Goal: Transaction & Acquisition: Purchase product/service

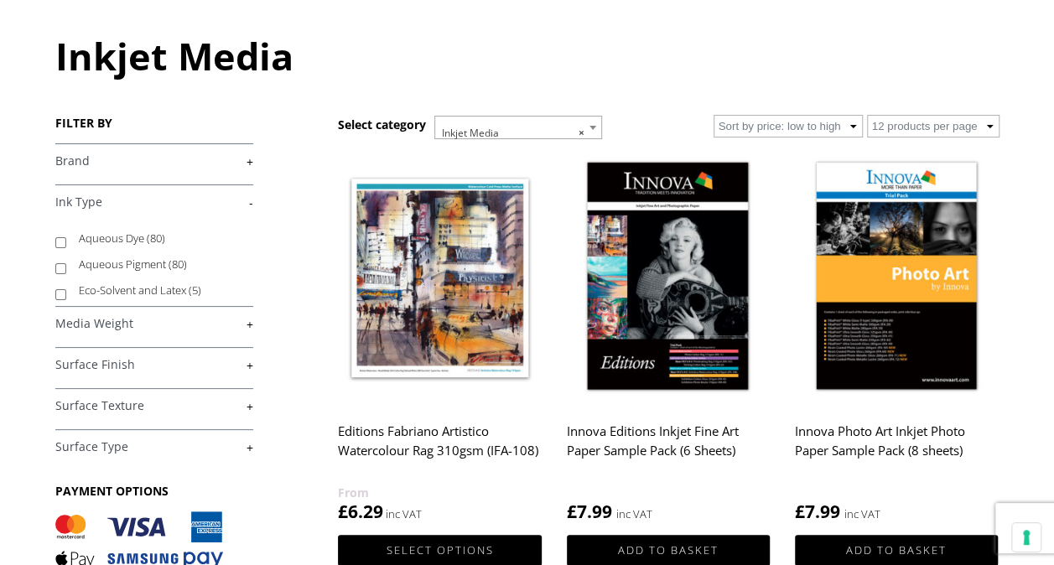
click at [59, 241] on input "Aqueous Dye (80)" at bounding box center [60, 242] width 11 height 11
checkbox input "true"
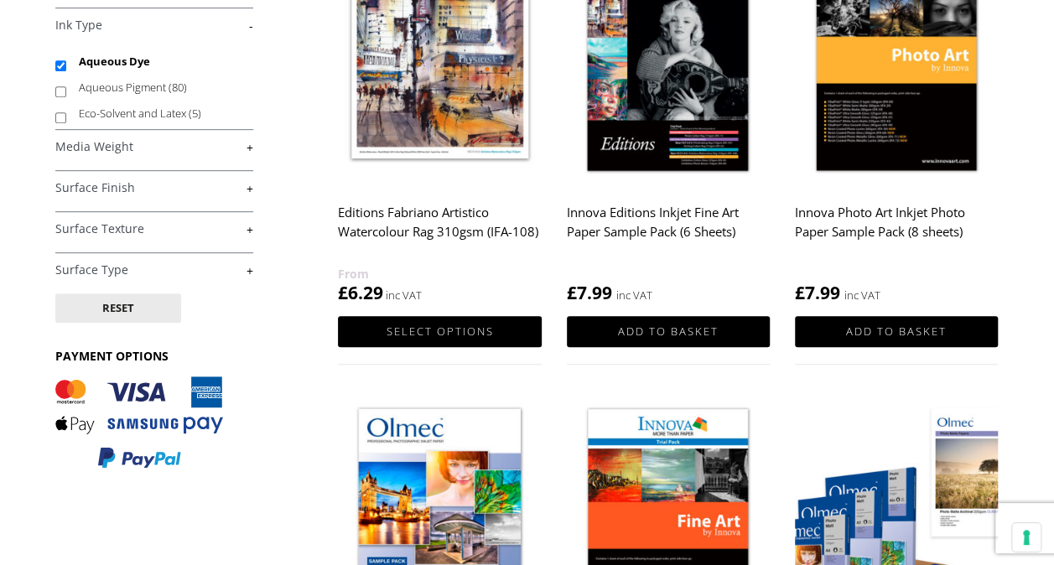
click at [250, 142] on link "+" at bounding box center [154, 147] width 198 height 16
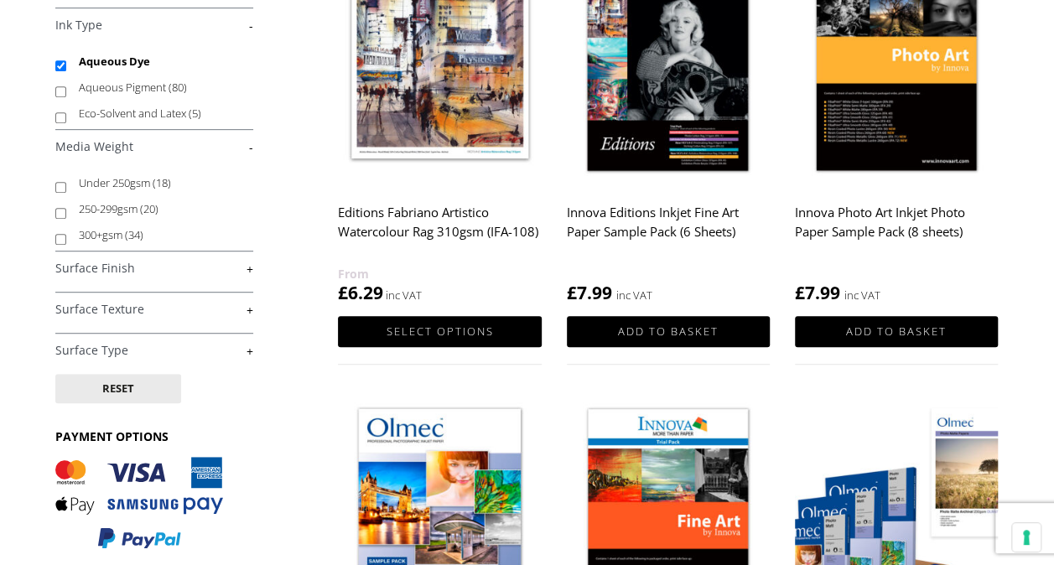
click at [62, 186] on input "Under 250gsm (18)" at bounding box center [60, 187] width 11 height 11
checkbox input "true"
click at [250, 267] on link "+" at bounding box center [154, 269] width 198 height 16
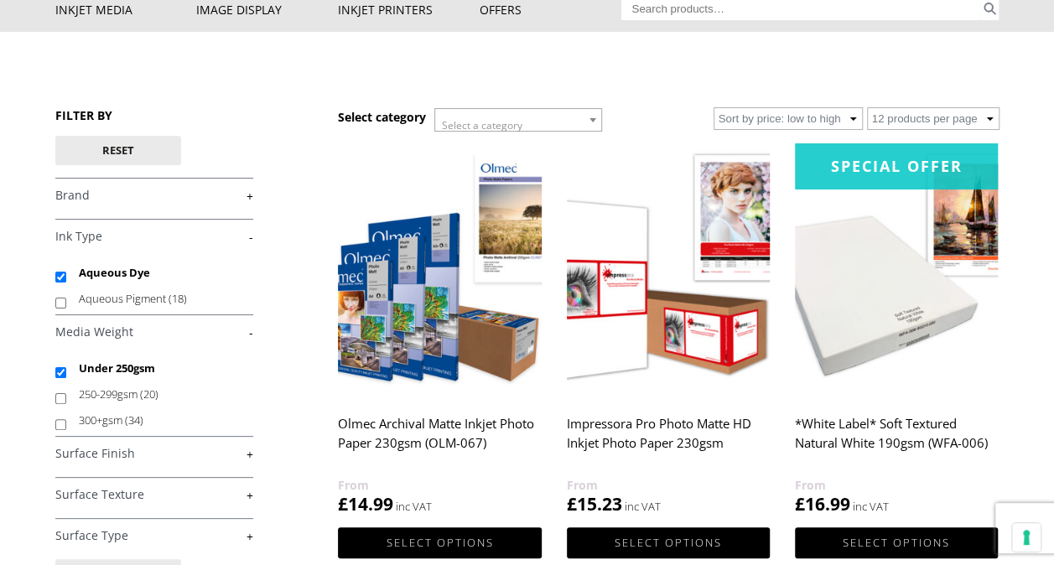
scroll to position [168, 0]
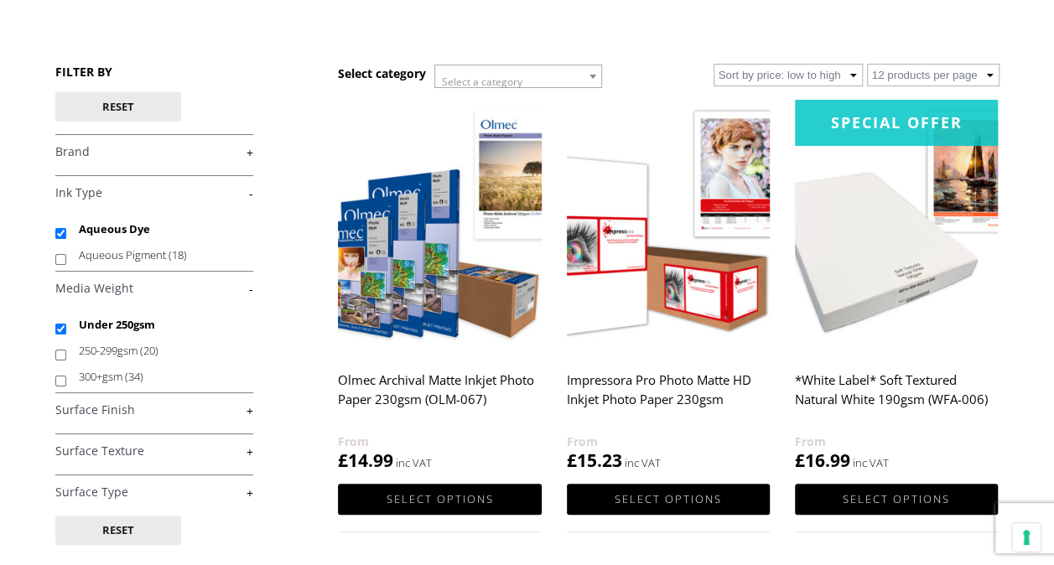
click at [241, 409] on link "+" at bounding box center [154, 410] width 198 height 16
click at [55, 446] on input "Matte (13)" at bounding box center [60, 450] width 11 height 11
checkbox input "true"
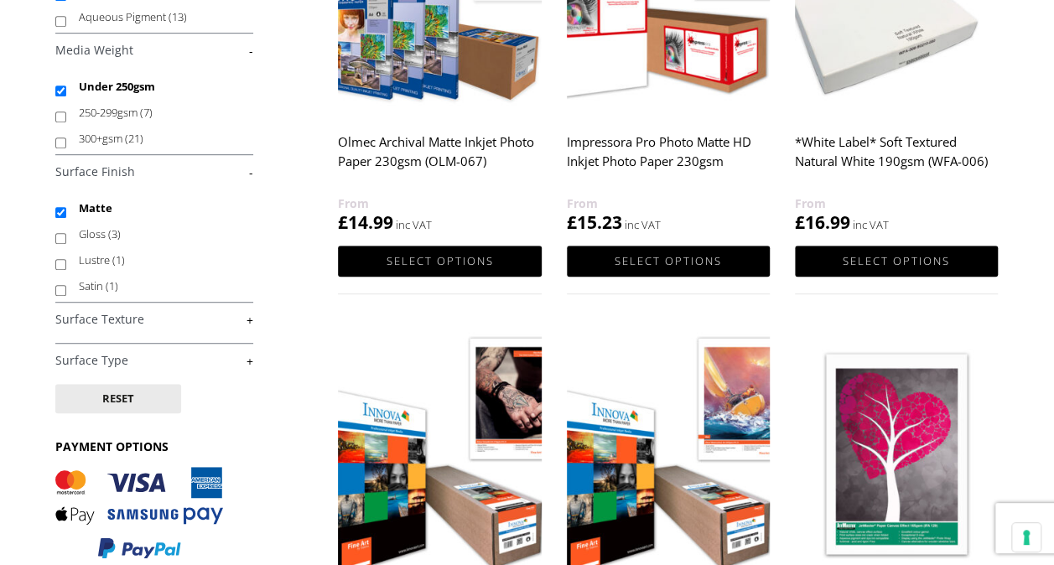
scroll to position [503, 0]
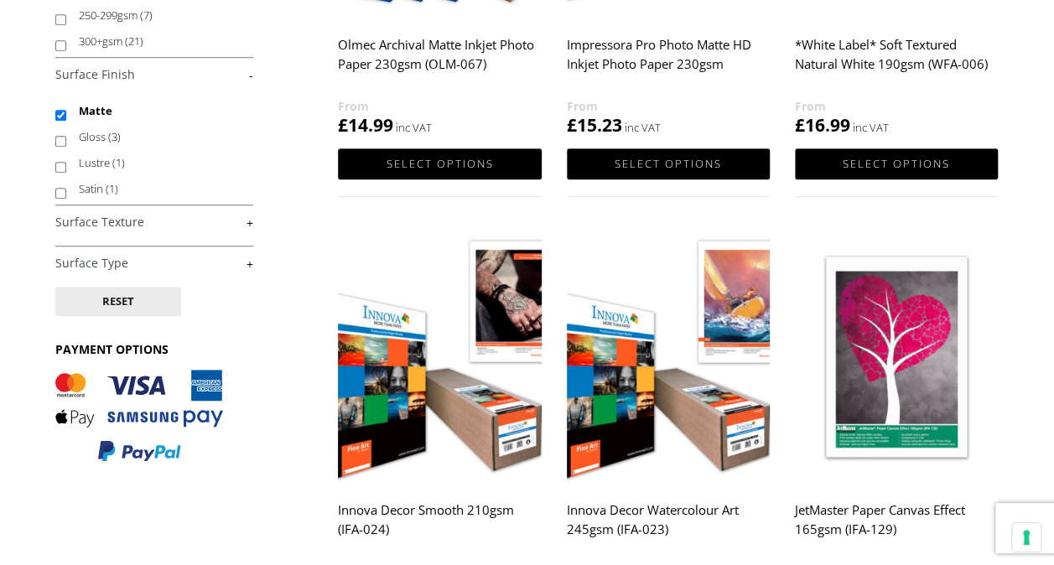
click at [252, 216] on link "+" at bounding box center [154, 223] width 198 height 16
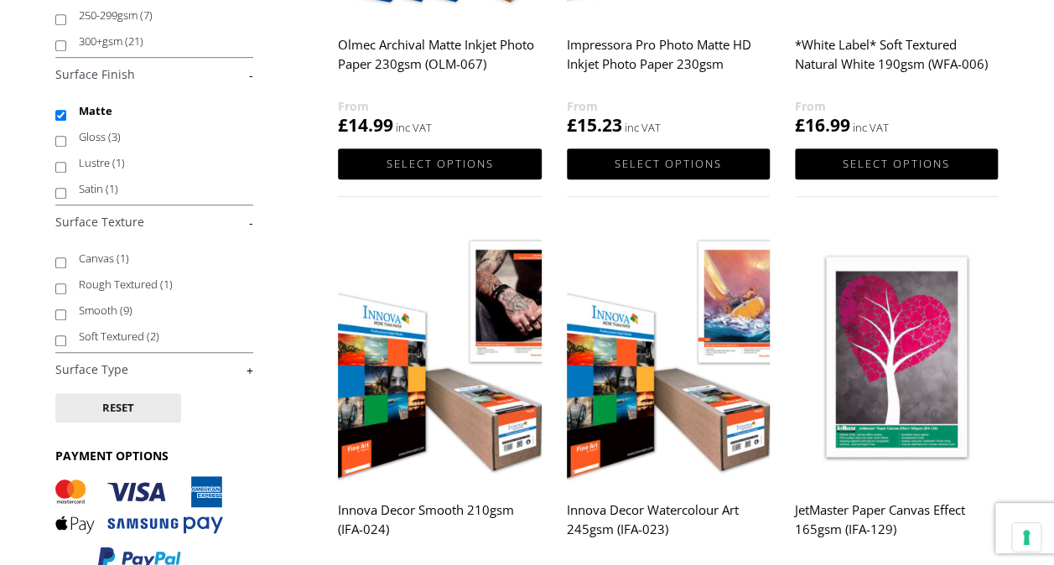
click at [60, 312] on input "Smooth (9)" at bounding box center [60, 314] width 11 height 11
checkbox input "true"
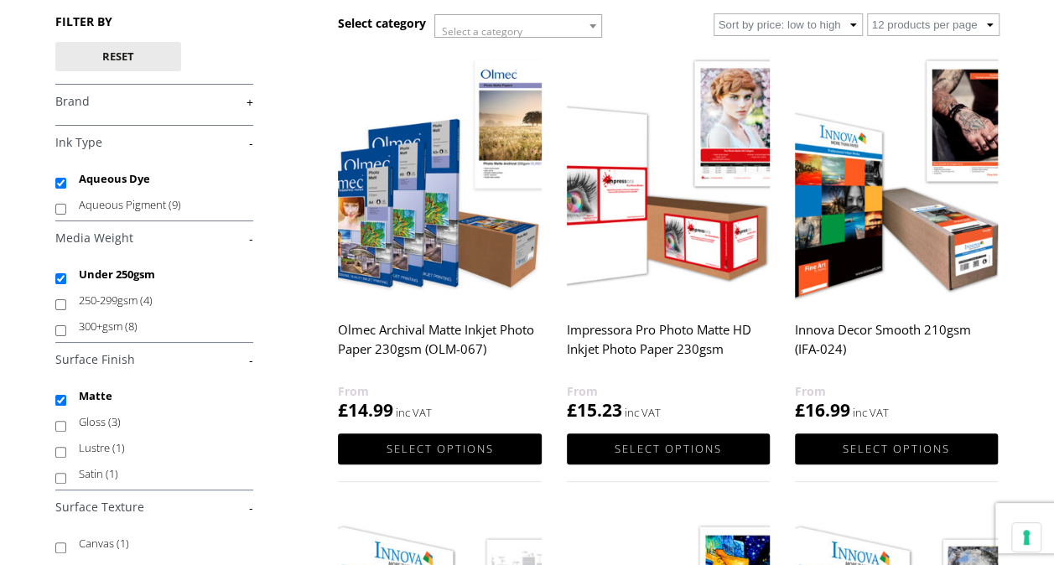
scroll to position [168, 0]
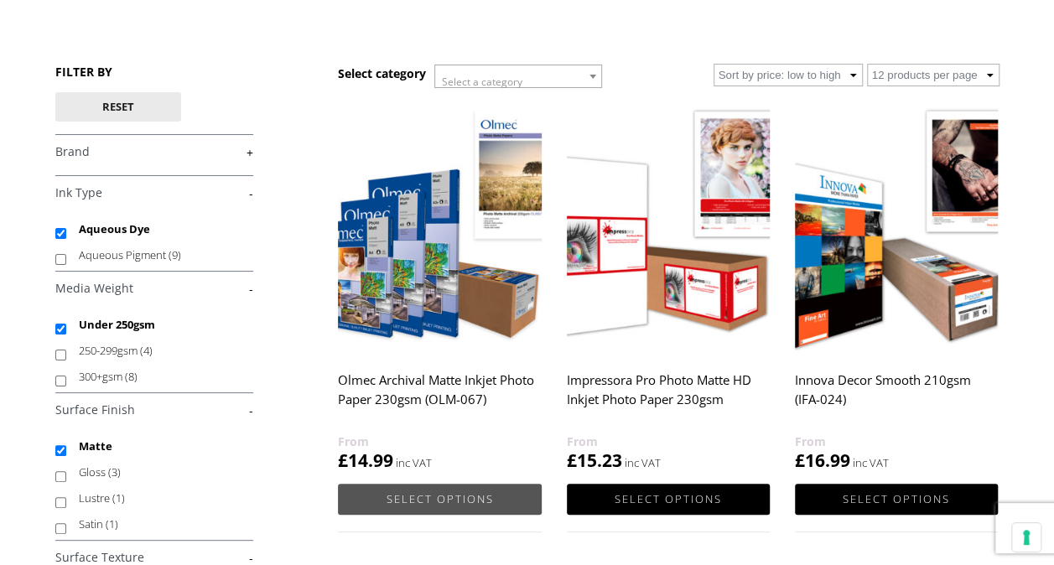
click at [398, 494] on link "Select options" at bounding box center [439, 499] width 203 height 31
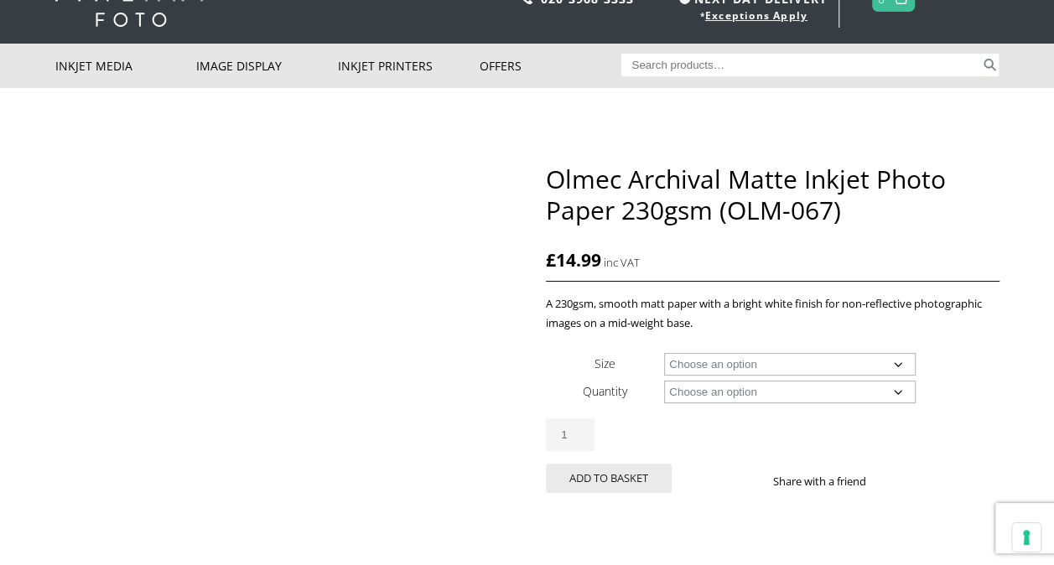
scroll to position [84, 0]
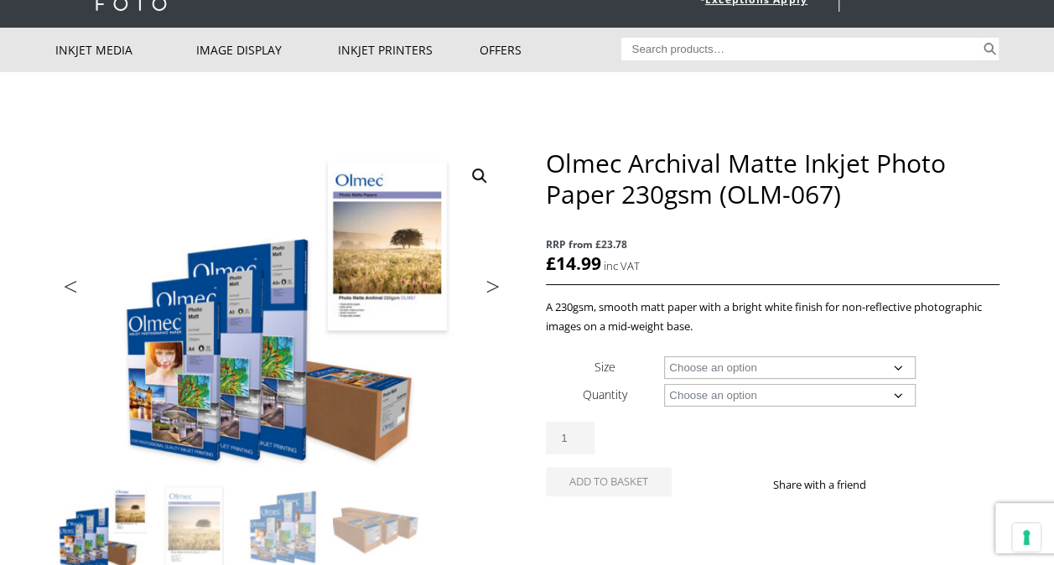
click at [897, 367] on select "Choose an option A4 Sheet A3 Sheet A3+ Sheet A2 Sheet 17" Wide Roll 24" Wide Ro…" at bounding box center [789, 367] width 251 height 23
click at [664, 356] on select "Choose an option A4 Sheet A3 Sheet A3+ Sheet A2 Sheet 17" Wide Roll 24" Wide Ro…" at bounding box center [789, 367] width 251 height 23
select select "a3-sheet"
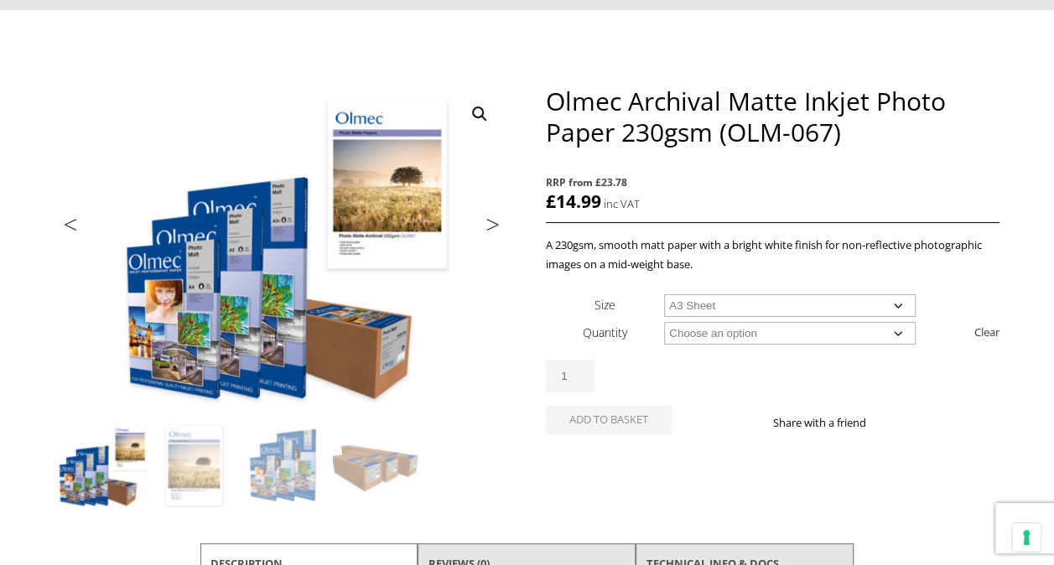
scroll to position [168, 0]
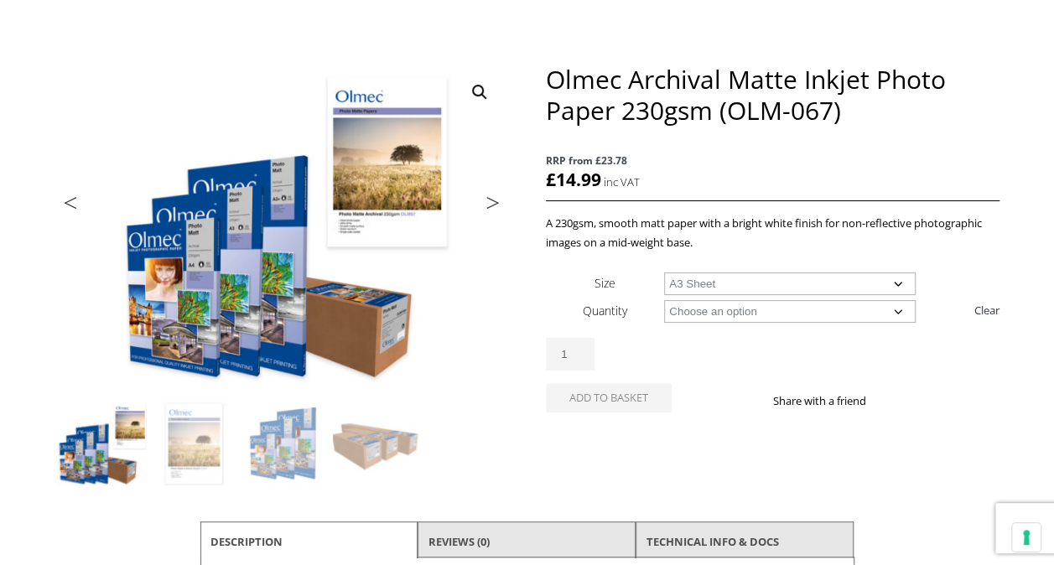
click at [899, 281] on select "Choose an option A4 Sheet A3 Sheet A3+ Sheet A2 Sheet 17" Wide Roll 24" Wide Ro…" at bounding box center [789, 283] width 251 height 23
click at [939, 272] on td "Choose an option A4 Sheet A3 Sheet A3+ Sheet A2 Sheet 17" Wide Roll 24" Wide Ro…" at bounding box center [831, 283] width 334 height 28
click at [900, 309] on select "Choose an option 50 Sheets 100 Sheets" at bounding box center [789, 311] width 251 height 23
select select "50-sheets"
click at [664, 300] on select "Choose an option 50 Sheets 100 Sheets" at bounding box center [789, 311] width 251 height 23
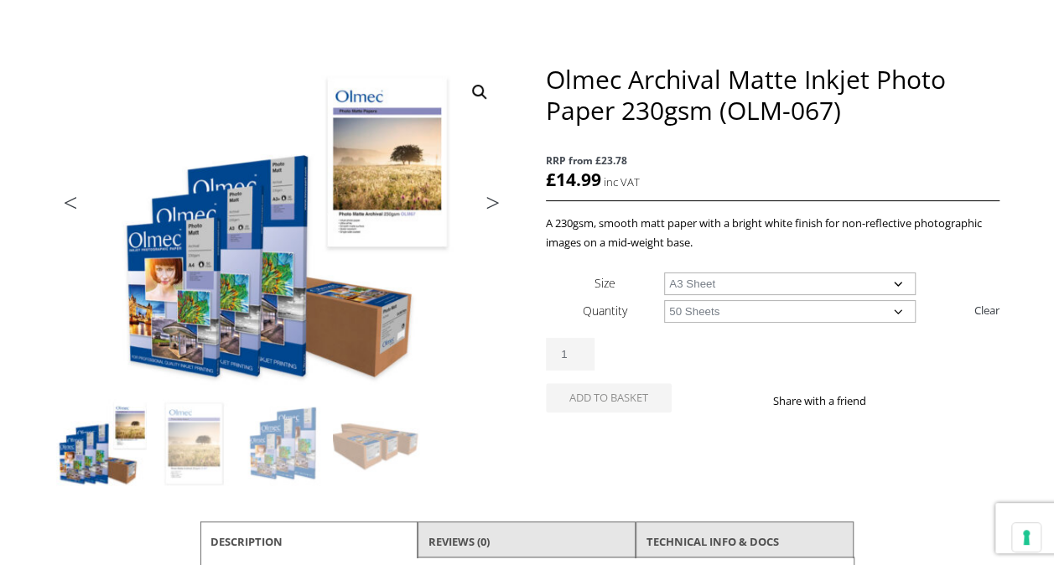
select select "a3-sheet"
select select "50-sheets"
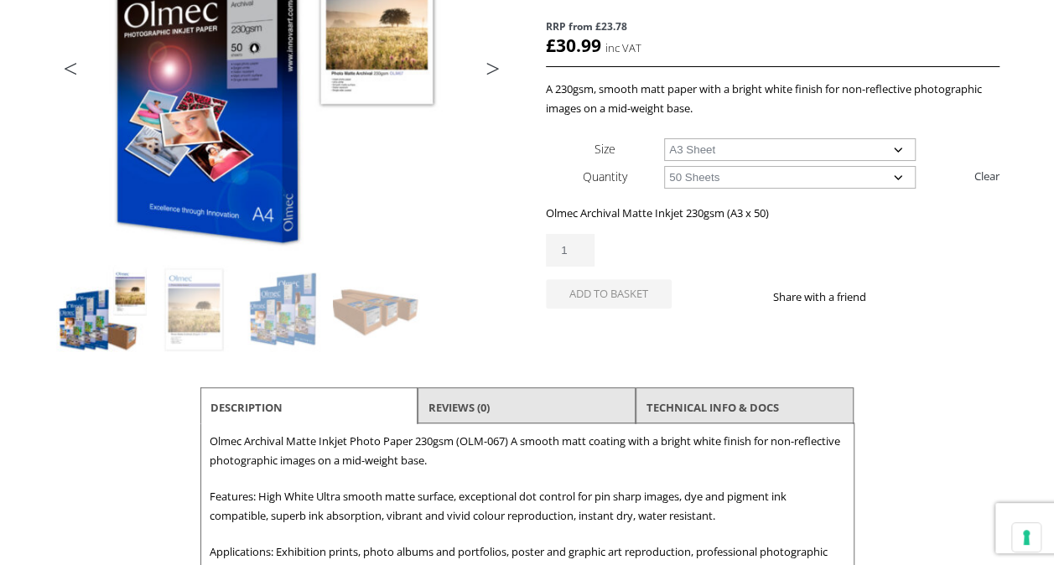
scroll to position [419, 0]
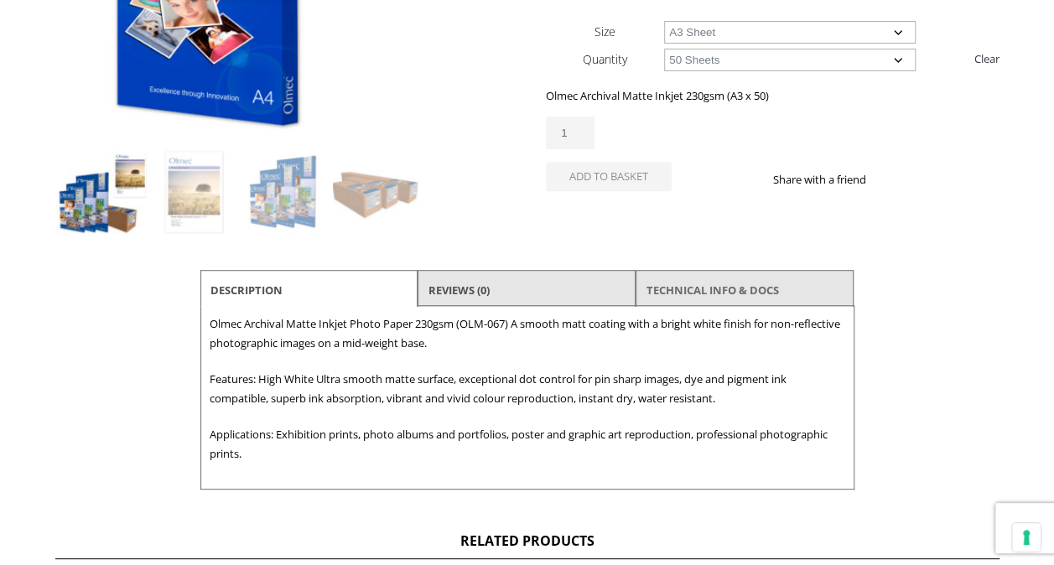
click at [720, 280] on link "TECHNICAL INFO & DOCS" at bounding box center [712, 290] width 132 height 30
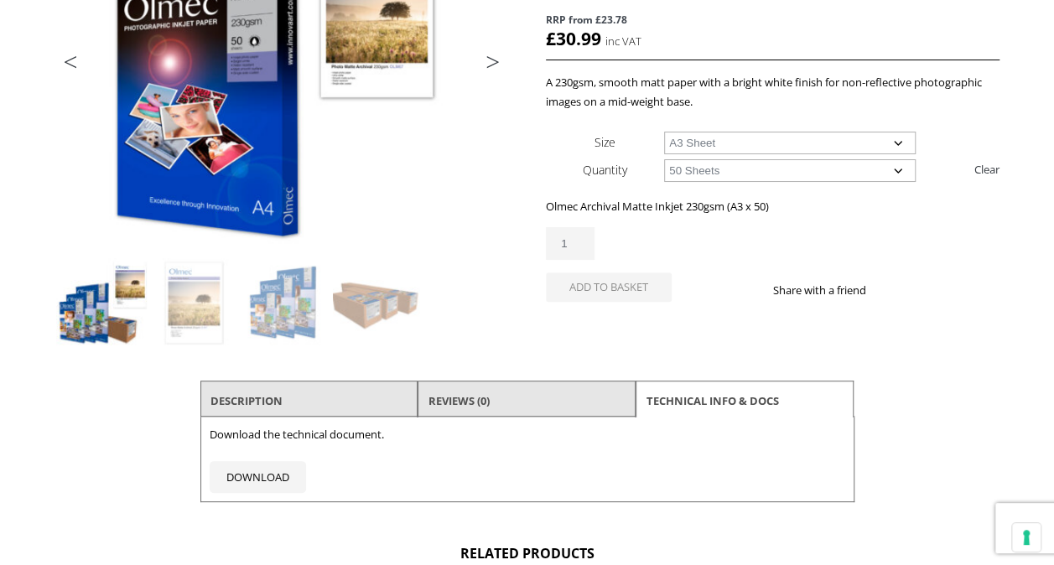
scroll to position [335, 0]
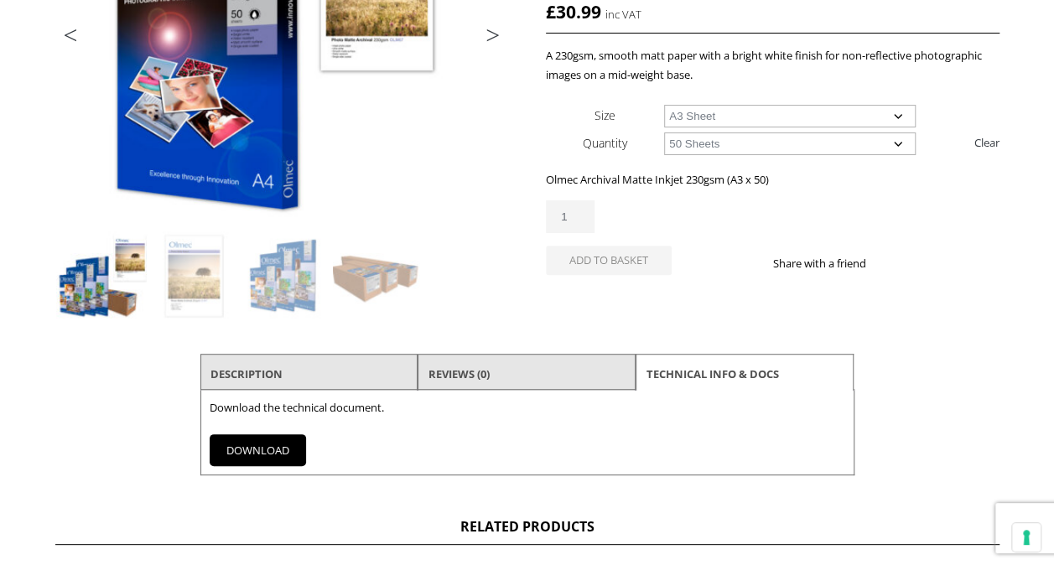
click at [251, 448] on link "DOWNLOAD" at bounding box center [258, 450] width 96 height 32
click at [275, 368] on link "Description" at bounding box center [246, 374] width 72 height 30
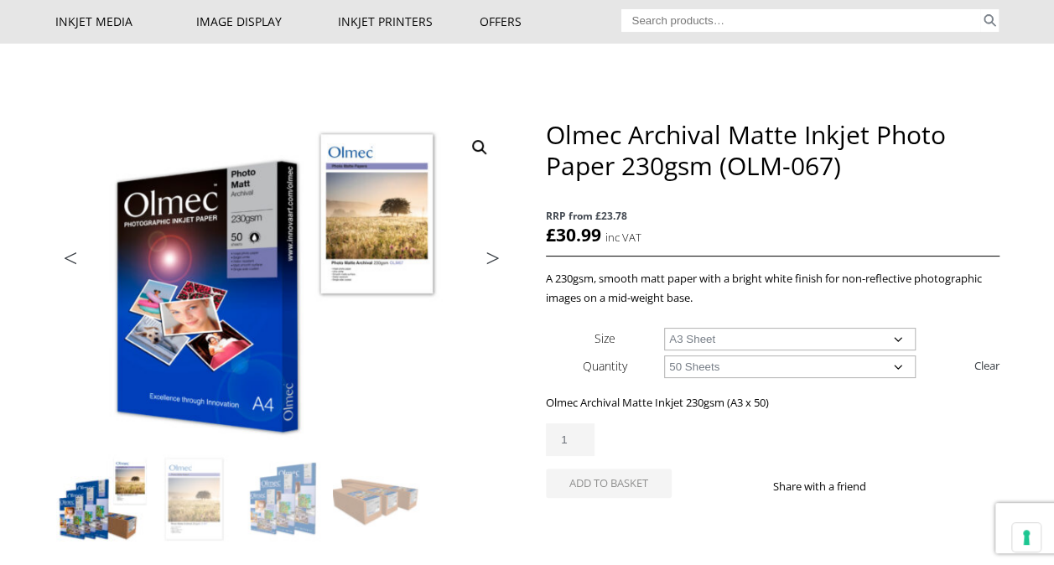
scroll to position [0, 0]
